Goal: Task Accomplishment & Management: Manage account settings

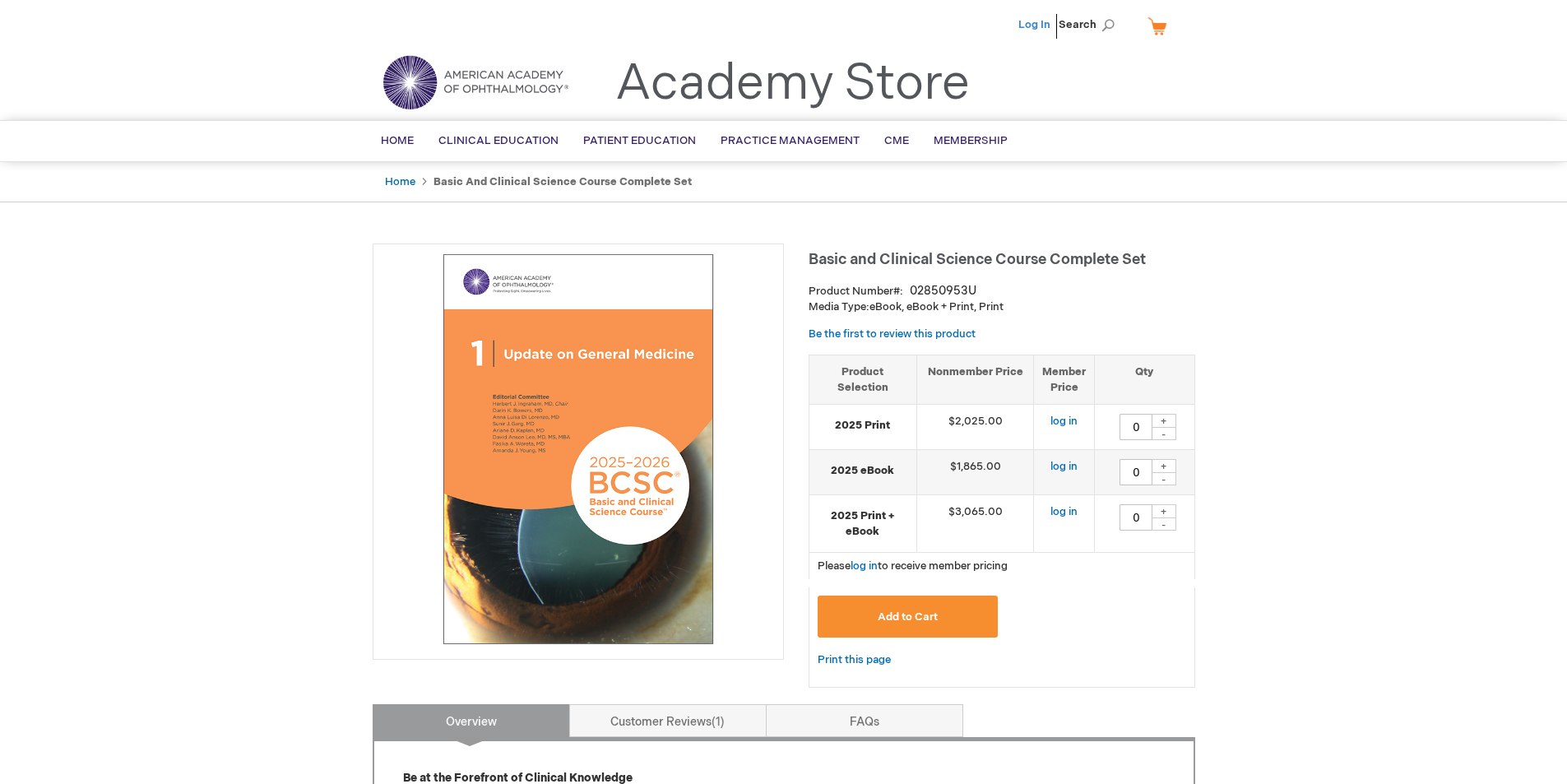
click at [1040, 25] on link "Log In" at bounding box center [1035, 25] width 32 height 13
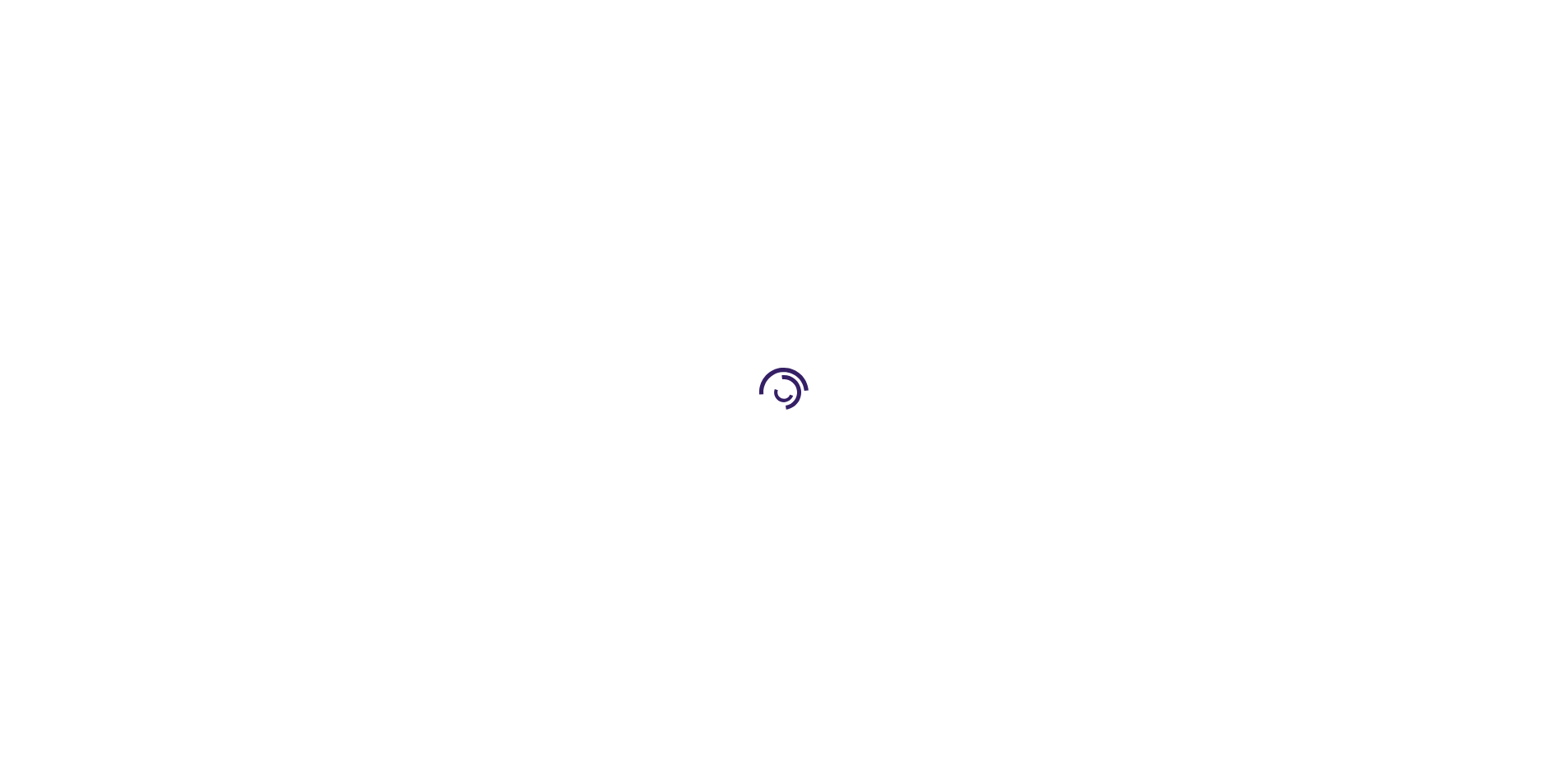
type input "0"
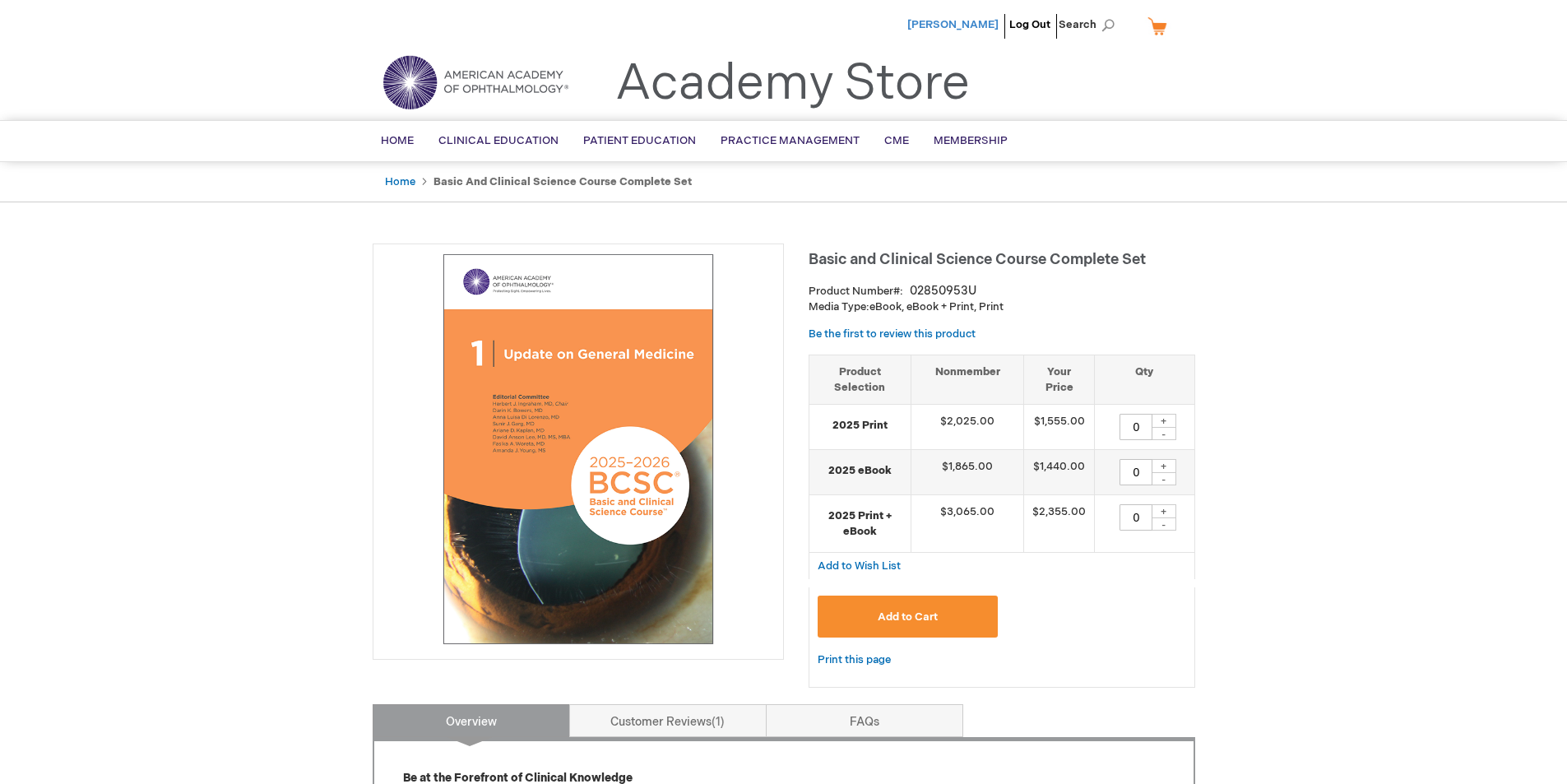
click at [989, 26] on span "[PERSON_NAME]" at bounding box center [953, 25] width 92 height 13
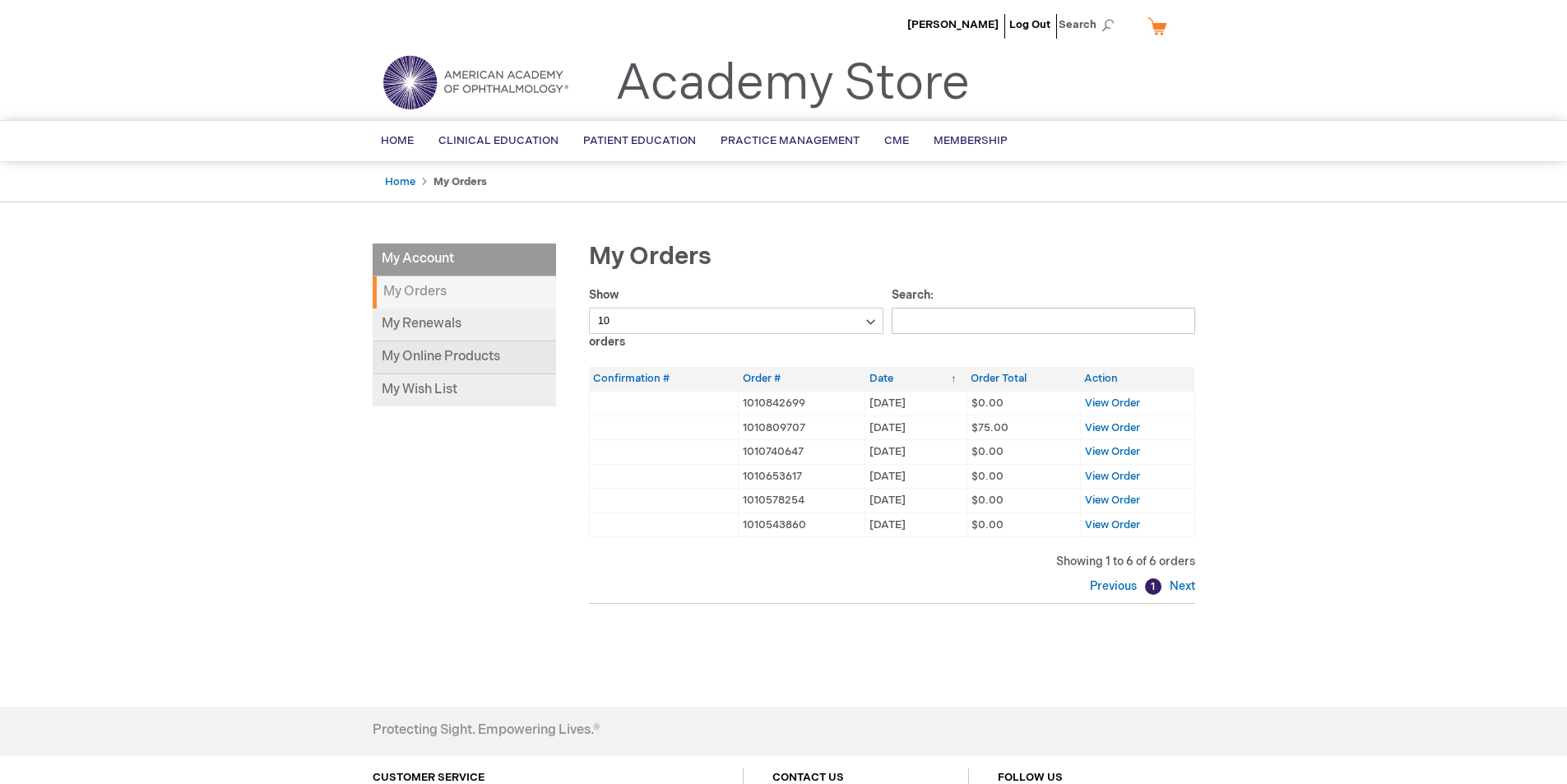
click at [441, 358] on link "My Online Products" at bounding box center [464, 358] width 183 height 33
